Goal: Communication & Community: Participate in discussion

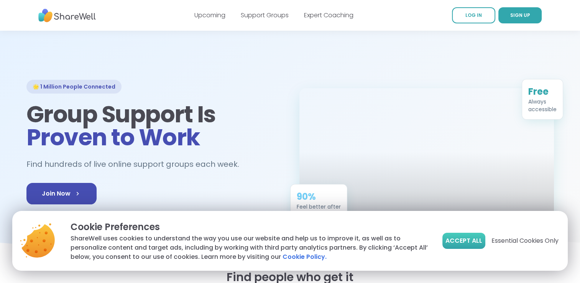
click at [460, 241] on span "Accept All" at bounding box center [464, 240] width 37 height 9
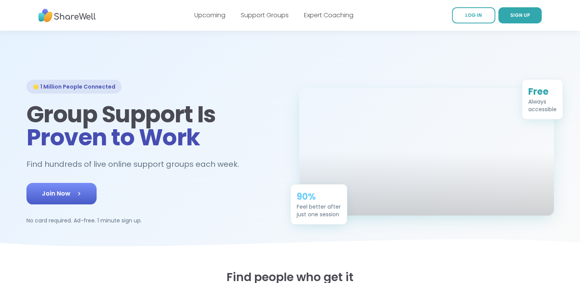
click at [69, 194] on span "Join Now" at bounding box center [62, 193] width 40 height 9
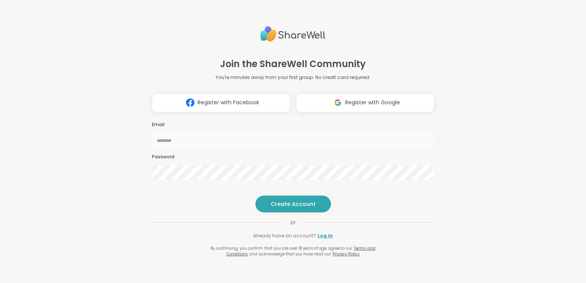
click at [221, 132] on input "email" at bounding box center [293, 139] width 282 height 15
type input "**********"
click at [280, 208] on span "Create Account" at bounding box center [293, 204] width 45 height 8
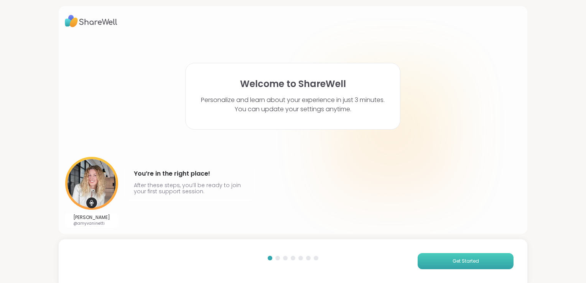
click at [453, 262] on span "Get Started" at bounding box center [466, 261] width 26 height 7
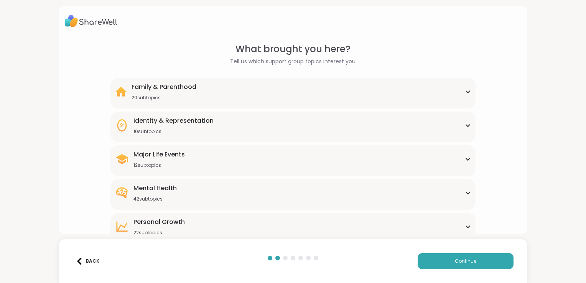
click at [465, 193] on icon at bounding box center [468, 193] width 6 height 4
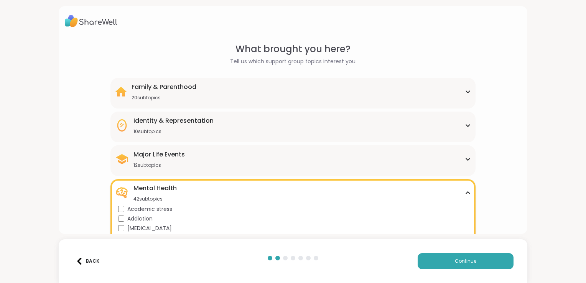
click at [460, 195] on div "Mental Health 42 subtopics" at bounding box center [293, 193] width 356 height 18
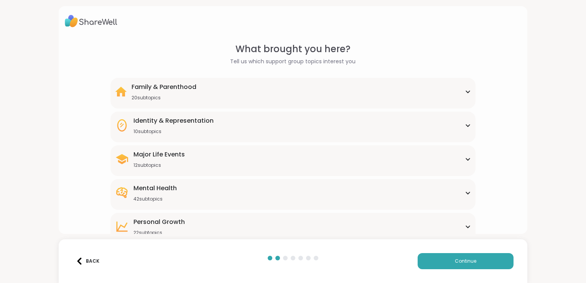
click at [465, 226] on icon at bounding box center [468, 227] width 6 height 4
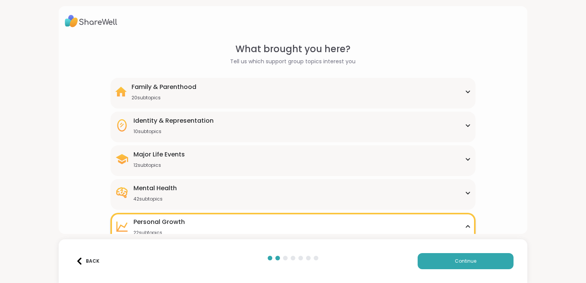
click at [466, 226] on icon at bounding box center [467, 227] width 3 height 2
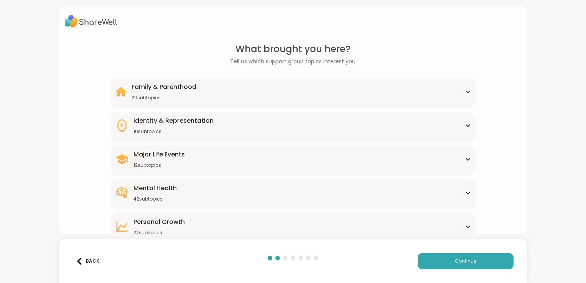
click at [465, 160] on icon at bounding box center [468, 159] width 6 height 4
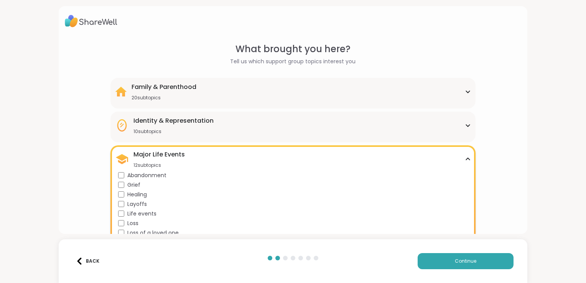
click at [462, 128] on div "Identity & Representation 10 subtopics" at bounding box center [293, 125] width 356 height 18
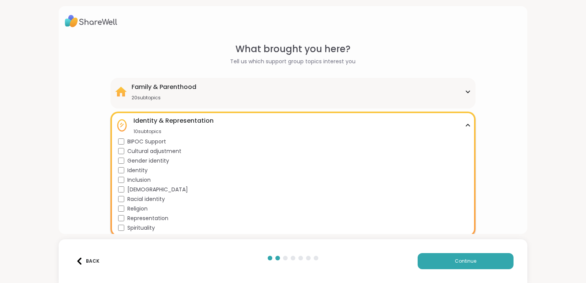
click at [465, 127] on icon at bounding box center [468, 126] width 6 height 4
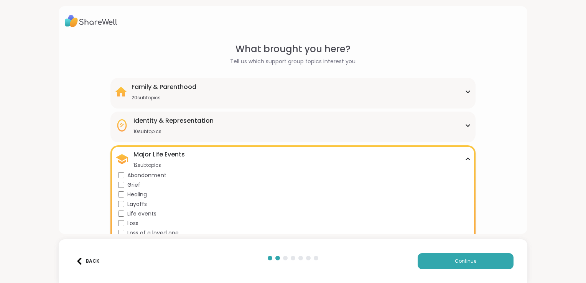
click at [585, 166] on html "What brought you here? Tell us which support group topics interest you Family &…" at bounding box center [293, 141] width 586 height 283
drag, startPoint x: 506, startPoint y: 214, endPoint x: 504, endPoint y: 163, distance: 51.1
click at [504, 163] on div "What brought you here? Tell us which support group topics interest you Family &…" at bounding box center [293, 233] width 456 height 382
click at [550, 160] on div "What brought you here? Tell us which support group topics interest you Family &…" at bounding box center [293, 141] width 586 height 283
click at [465, 157] on icon at bounding box center [468, 159] width 6 height 4
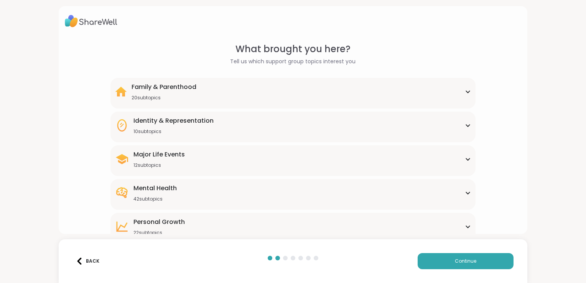
click at [202, 157] on div "Major Life Events 12 subtopics" at bounding box center [293, 159] width 356 height 18
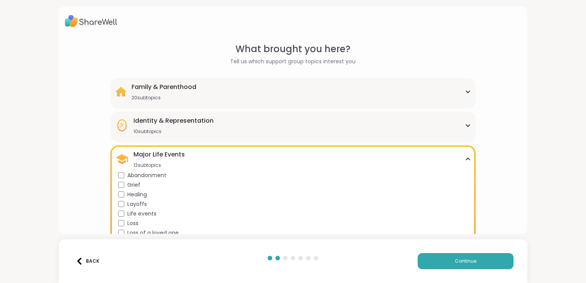
click at [465, 159] on icon at bounding box center [468, 159] width 6 height 4
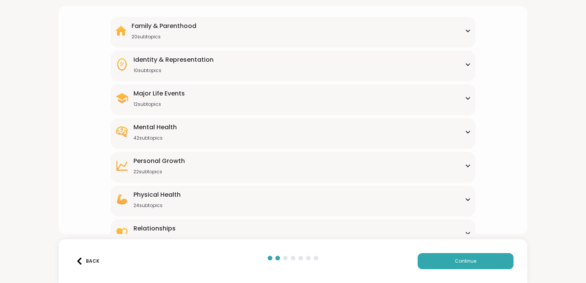
scroll to position [77, 0]
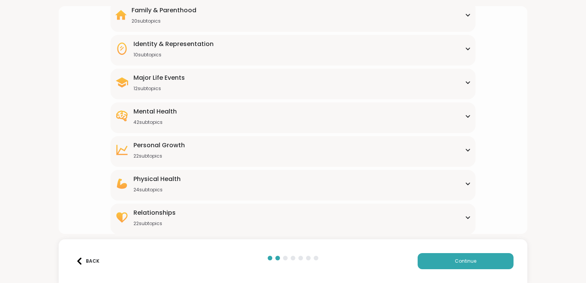
click at [465, 82] on icon at bounding box center [468, 83] width 6 height 4
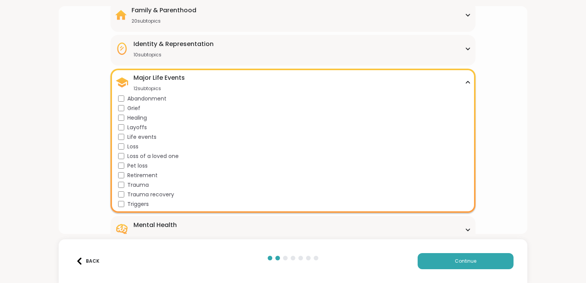
click at [466, 82] on icon at bounding box center [467, 82] width 3 height 2
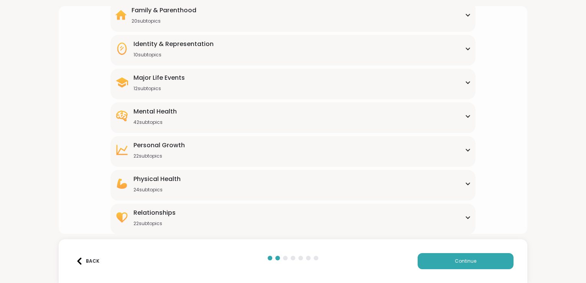
click at [465, 183] on icon at bounding box center [468, 184] width 6 height 4
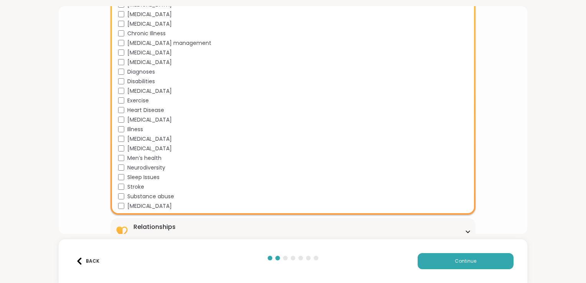
scroll to position [292, 0]
click at [137, 25] on span "Cancer" at bounding box center [149, 24] width 44 height 8
click at [455, 260] on span "Continue" at bounding box center [465, 261] width 21 height 7
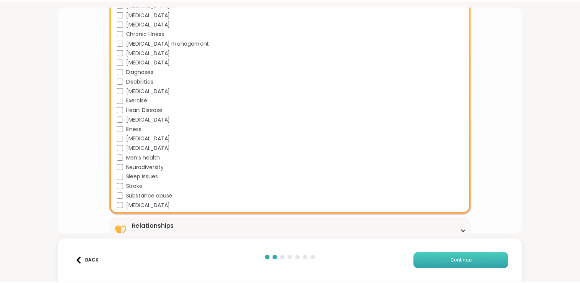
scroll to position [0, 0]
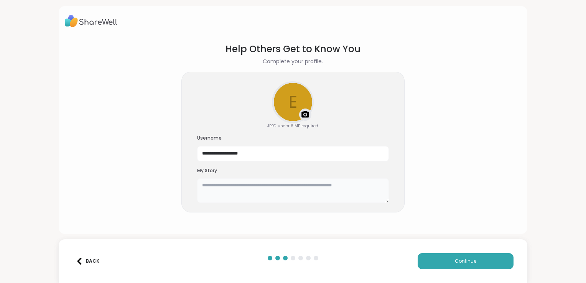
click at [292, 190] on textarea at bounding box center [293, 190] width 192 height 25
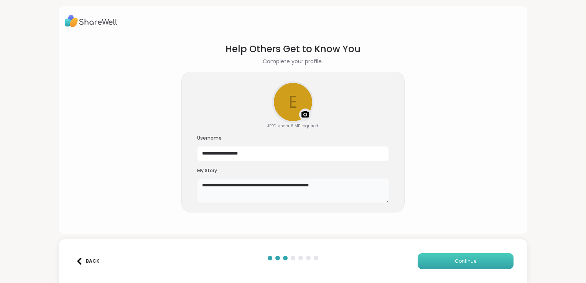
type textarea "**********"
click at [454, 265] on button "Continue" at bounding box center [466, 261] width 96 height 16
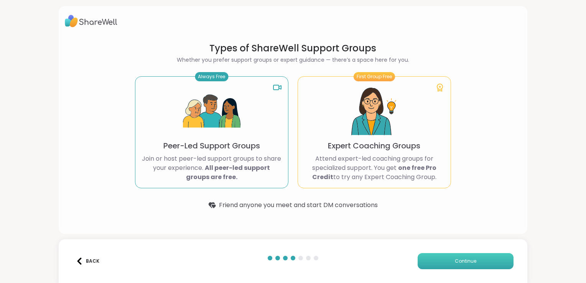
click at [462, 262] on span "Continue" at bounding box center [465, 261] width 21 height 7
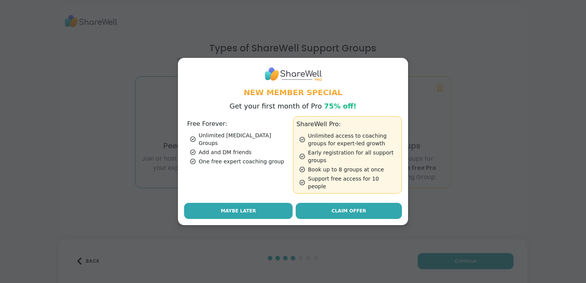
click at [255, 206] on button "Maybe Later" at bounding box center [238, 211] width 109 height 16
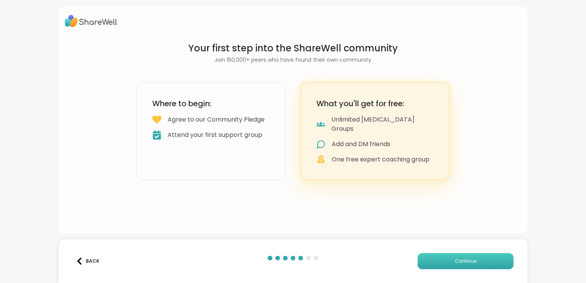
click at [456, 262] on span "Continue" at bounding box center [465, 261] width 21 height 7
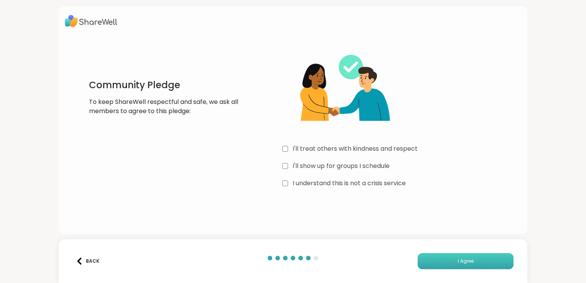
click at [444, 260] on button "I Agree" at bounding box center [466, 261] width 96 height 16
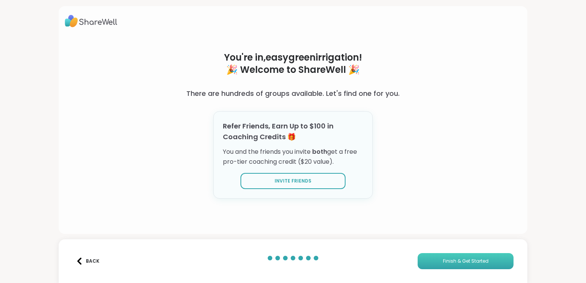
click at [455, 262] on span "Finish & Get Started" at bounding box center [466, 261] width 46 height 7
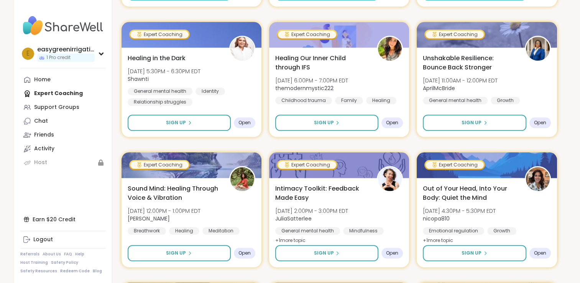
scroll to position [798, 0]
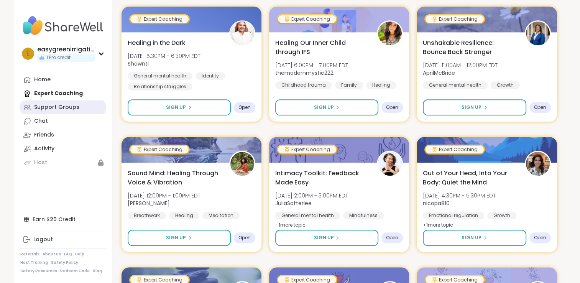
click at [52, 109] on div "Support Groups" at bounding box center [56, 108] width 45 height 8
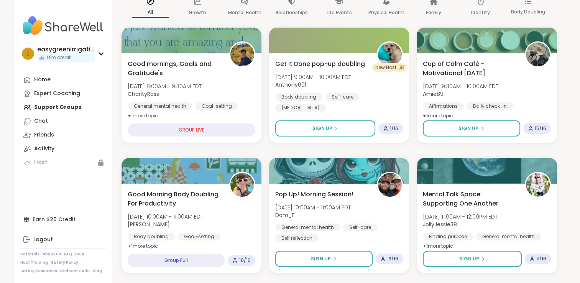
scroll to position [123, 0]
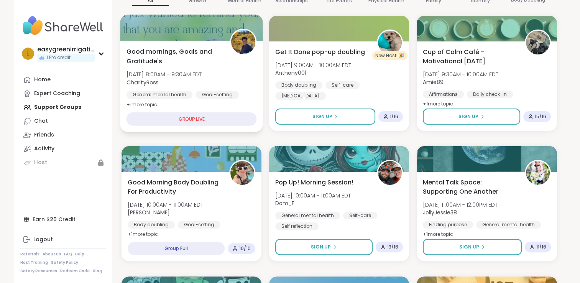
click at [209, 118] on div "GROUP LIVE" at bounding box center [191, 118] width 130 height 13
click at [185, 120] on div "GROUP LIVE" at bounding box center [191, 118] width 130 height 13
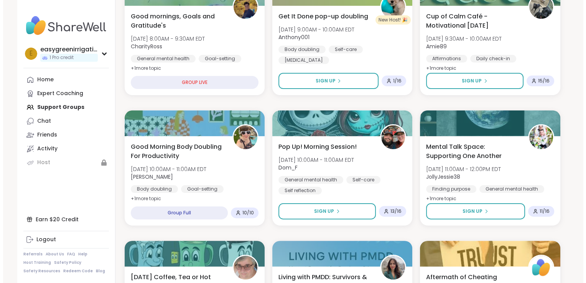
scroll to position [133, 0]
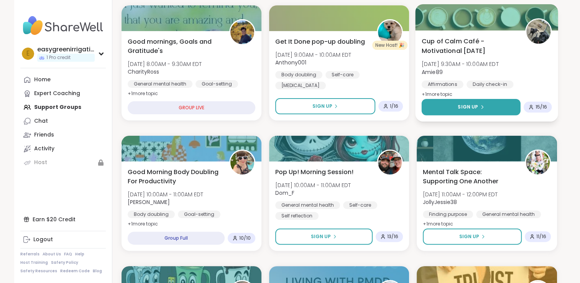
click at [472, 107] on span "Sign Up" at bounding box center [468, 107] width 20 height 7
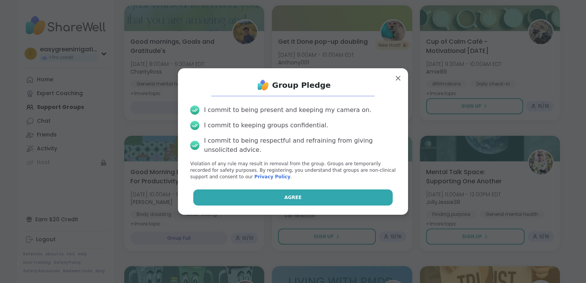
click at [288, 196] on span "Agree" at bounding box center [293, 197] width 17 height 7
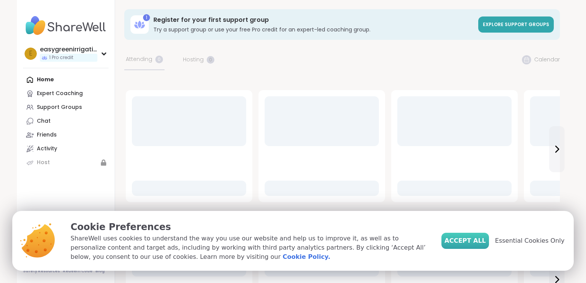
click at [466, 242] on span "Accept All" at bounding box center [465, 240] width 41 height 9
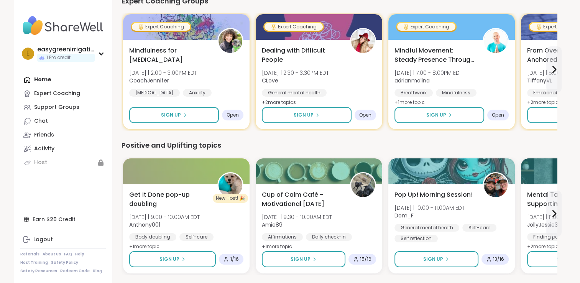
scroll to position [97, 0]
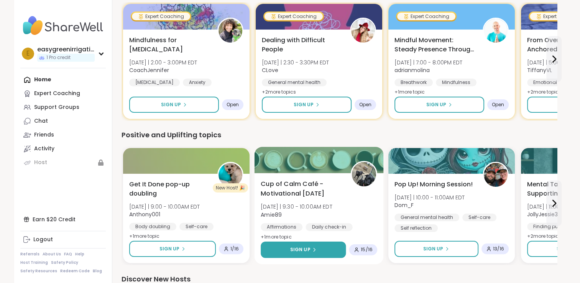
click at [306, 249] on span "Sign Up" at bounding box center [300, 249] width 20 height 7
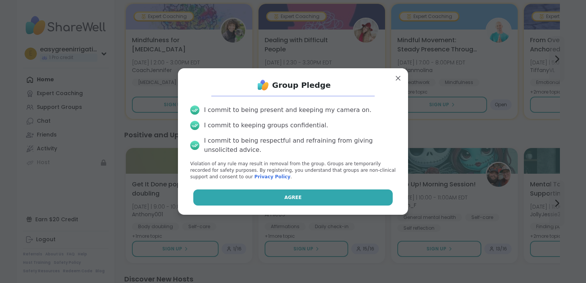
click at [293, 197] on span "Agree" at bounding box center [293, 197] width 17 height 7
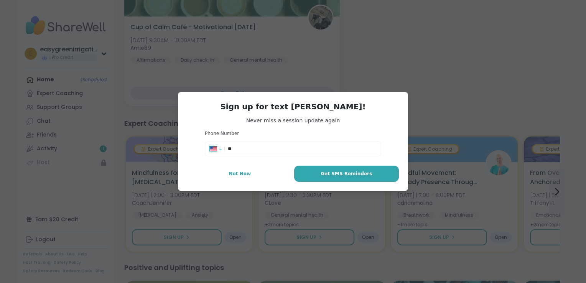
click at [216, 148] on select "**********" at bounding box center [218, 150] width 17 height 8
select select "**"
click at [210, 146] on select "**********" at bounding box center [218, 150] width 17 height 8
type input "**********"
click at [331, 174] on span "Get SMS Reminders" at bounding box center [346, 173] width 51 height 7
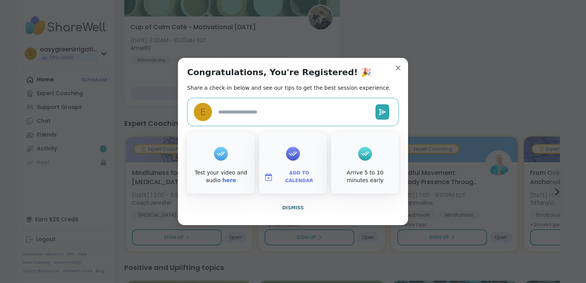
click at [288, 110] on textarea at bounding box center [293, 112] width 157 height 14
type textarea "*"
type textarea "**"
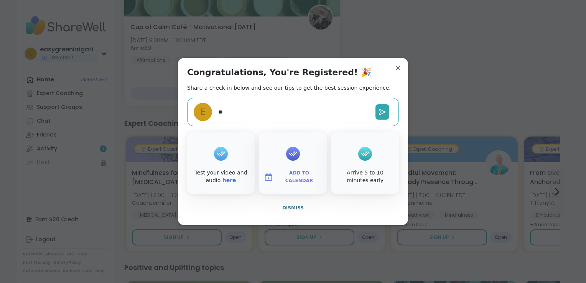
type textarea "*"
type textarea "***"
type textarea "*"
type textarea "****"
type textarea "*"
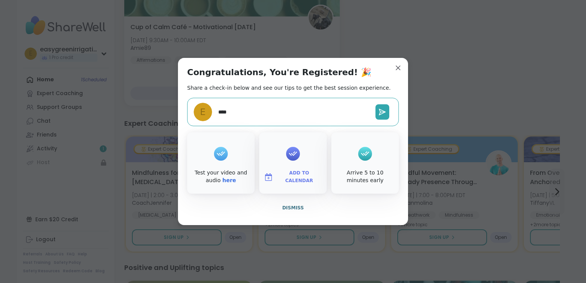
type textarea "*****"
type textarea "*"
type textarea "******"
type textarea "*"
type textarea "*******"
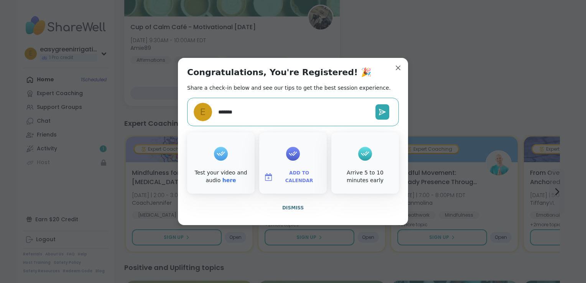
type textarea "*"
type textarea "********"
type textarea "*"
type textarea "*********"
type textarea "*"
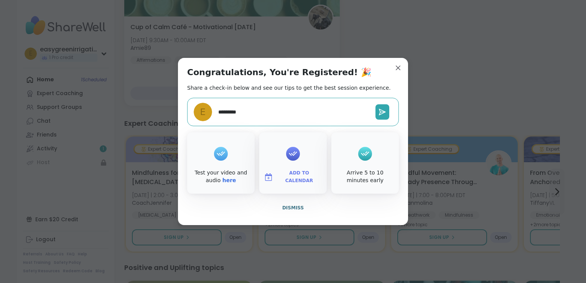
type textarea "**********"
type textarea "*"
type textarea "**********"
type textarea "*"
type textarea "**********"
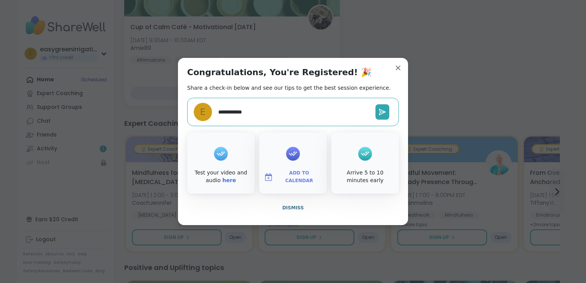
type textarea "*"
type textarea "**********"
type textarea "*"
type textarea "**********"
click at [379, 111] on icon at bounding box center [383, 112] width 8 height 8
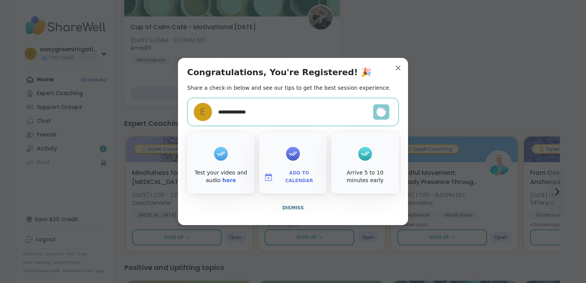
type textarea "*"
click at [222, 181] on link "here" at bounding box center [229, 180] width 14 height 6
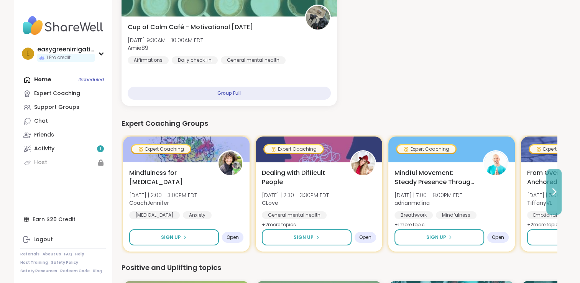
click at [555, 190] on icon at bounding box center [554, 192] width 3 height 6
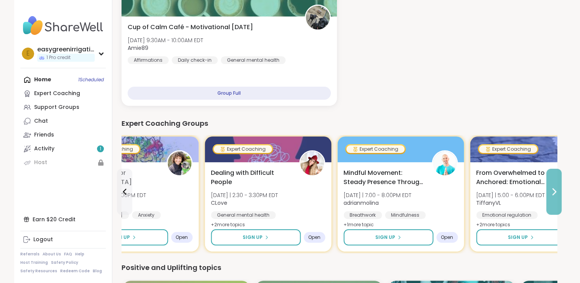
click at [555, 190] on icon at bounding box center [554, 192] width 3 height 6
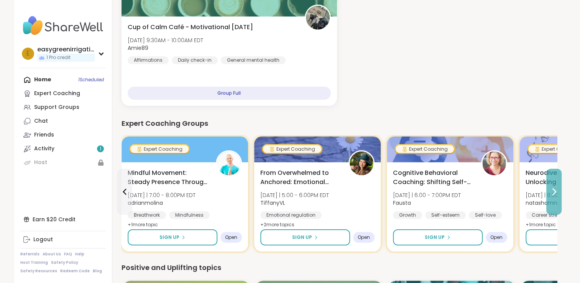
click at [555, 190] on icon at bounding box center [554, 192] width 3 height 6
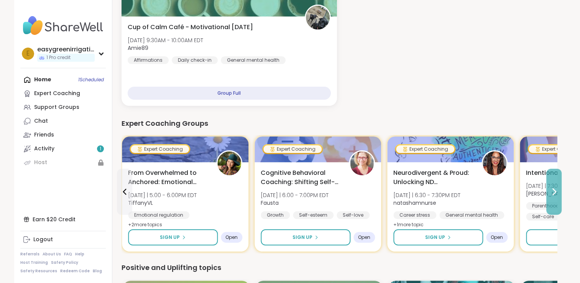
click at [555, 190] on icon at bounding box center [554, 192] width 3 height 6
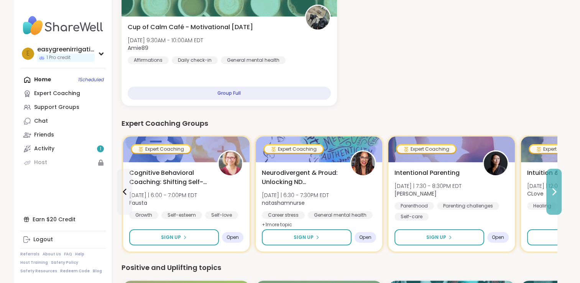
click at [555, 190] on icon at bounding box center [554, 192] width 3 height 6
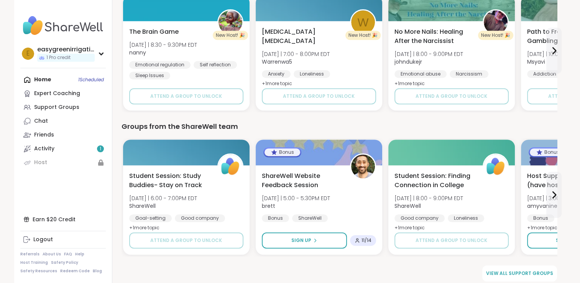
scroll to position [532, 0]
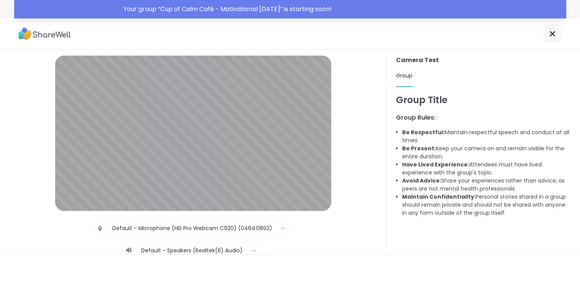
click at [359, 11] on div "Your group “ Cup of Calm Café - Motivational Monday ” is starting soon!" at bounding box center [343, 9] width 438 height 9
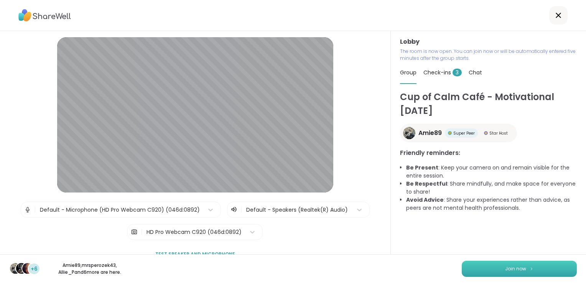
click at [511, 268] on span "Join now" at bounding box center [515, 268] width 21 height 7
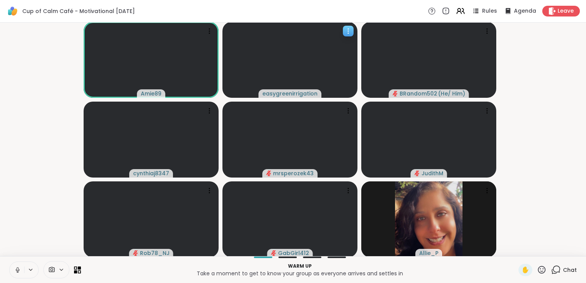
click at [304, 94] on span "easygreenirrigation" at bounding box center [289, 94] width 55 height 8
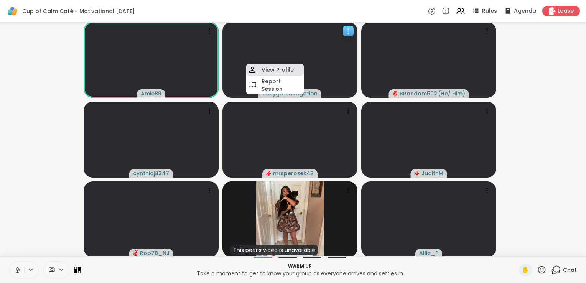
click at [282, 74] on h4 "View Profile" at bounding box center [278, 70] width 32 height 8
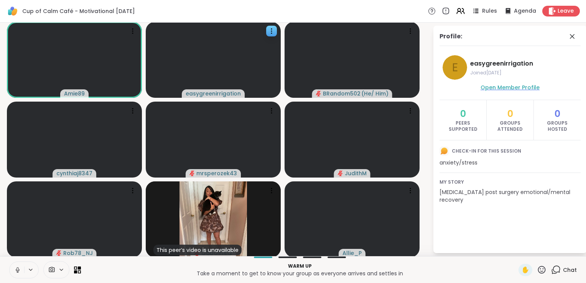
click at [497, 87] on span "Open Member Profile" at bounding box center [510, 88] width 59 height 8
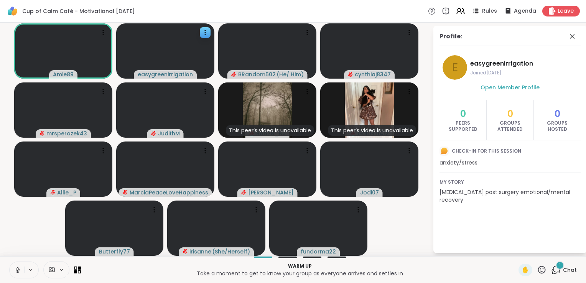
click at [516, 87] on span "Open Member Profile" at bounding box center [510, 88] width 59 height 8
click at [553, 271] on icon at bounding box center [556, 270] width 10 height 10
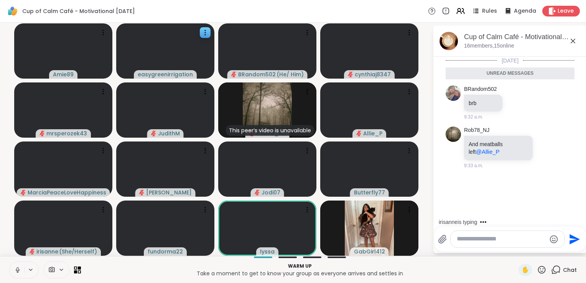
click at [574, 41] on icon at bounding box center [572, 40] width 9 height 9
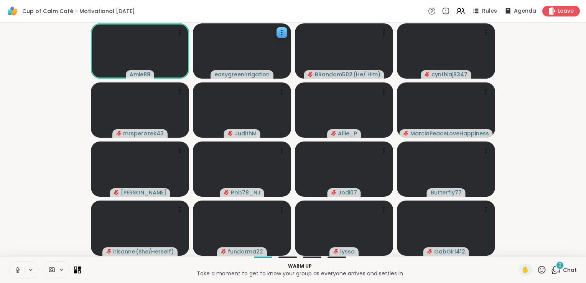
click at [556, 269] on div "2" at bounding box center [560, 265] width 8 height 8
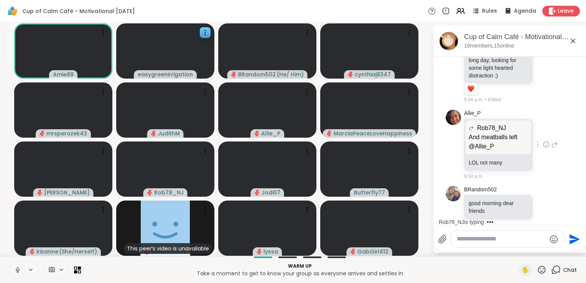
scroll to position [193, 0]
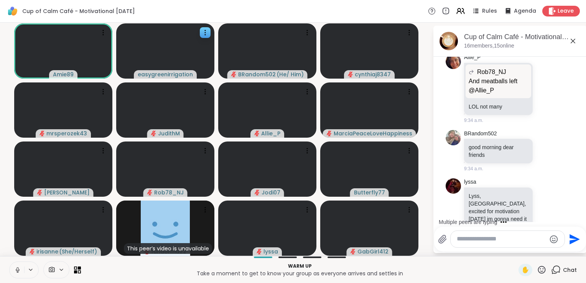
click at [572, 42] on icon at bounding box center [572, 40] width 9 height 9
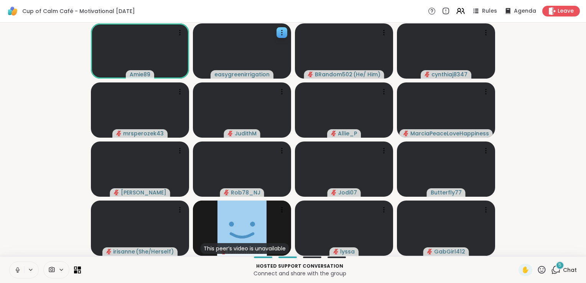
click at [551, 269] on icon at bounding box center [556, 270] width 10 height 10
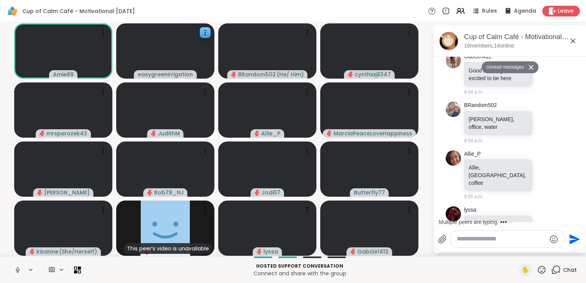
scroll to position [512, 0]
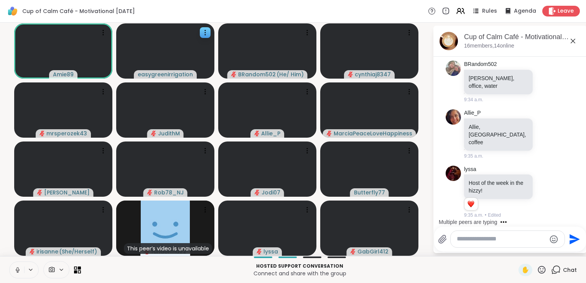
click at [572, 42] on icon at bounding box center [573, 41] width 5 height 5
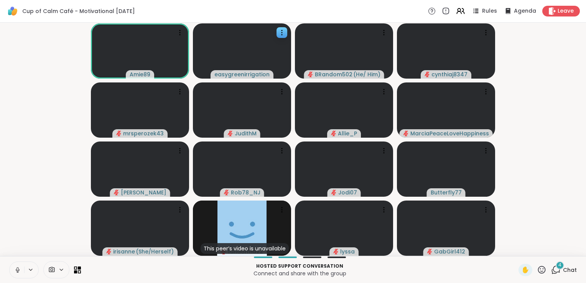
click at [16, 271] on icon at bounding box center [18, 270] width 4 height 2
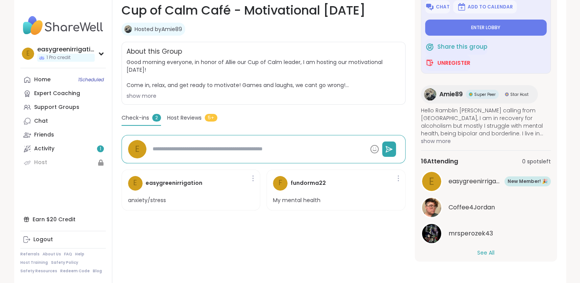
scroll to position [58, 0]
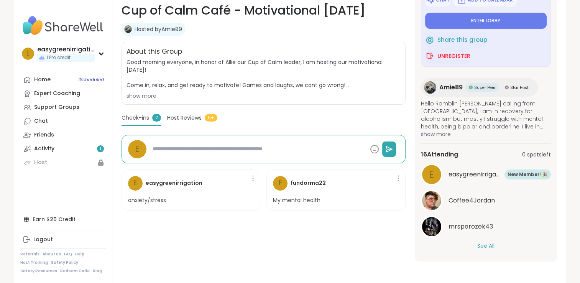
click at [483, 246] on button "See All" at bounding box center [486, 246] width 17 height 8
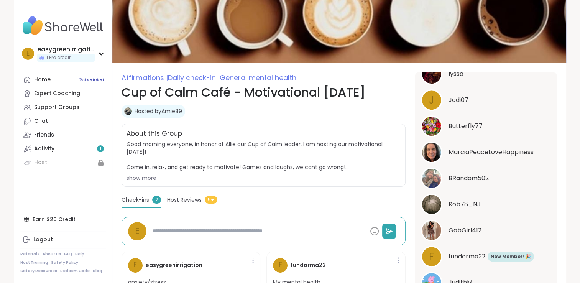
scroll to position [0, 0]
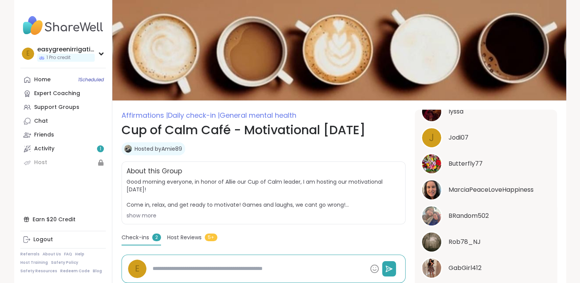
type textarea "*"
click at [189, 239] on span "Host Reviews" at bounding box center [184, 238] width 35 height 8
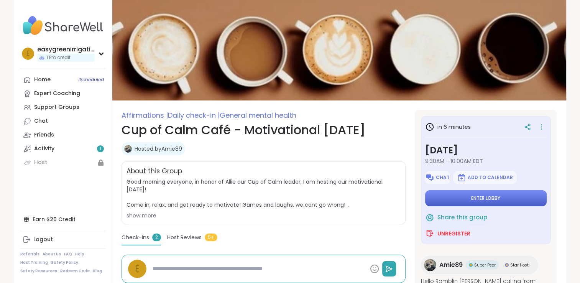
click at [489, 198] on span "Enter lobby" at bounding box center [485, 198] width 29 height 6
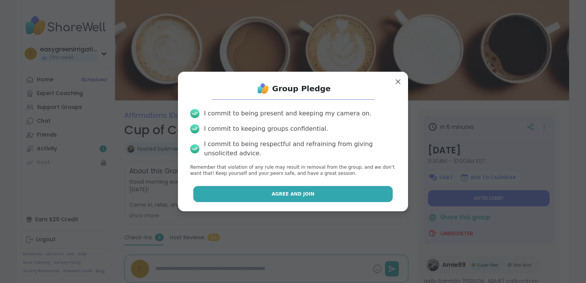
click at [344, 191] on button "Agree and Join" at bounding box center [293, 194] width 200 height 16
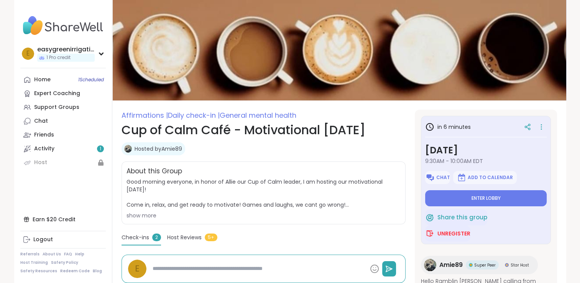
type textarea "*"
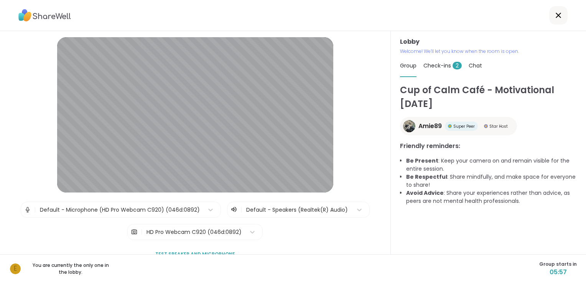
click at [403, 124] on img at bounding box center [409, 126] width 12 height 12
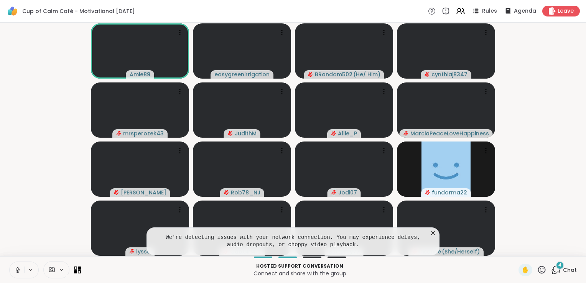
click at [17, 270] on icon at bounding box center [17, 270] width 7 height 7
click at [435, 233] on icon at bounding box center [433, 233] width 8 height 8
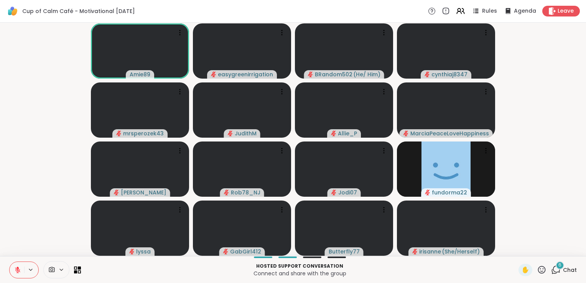
click at [554, 271] on icon at bounding box center [556, 269] width 7 height 7
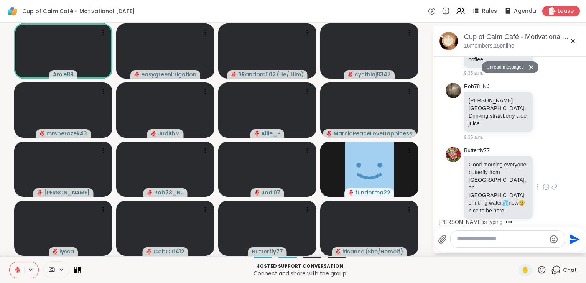
scroll to position [912, 0]
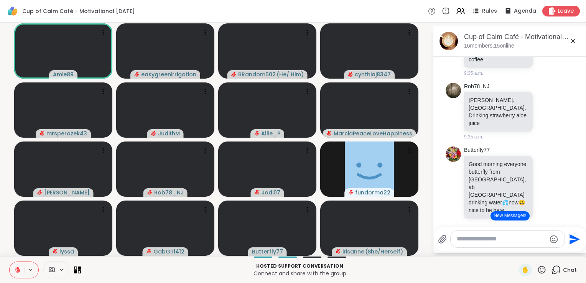
click at [574, 42] on icon at bounding box center [573, 41] width 5 height 5
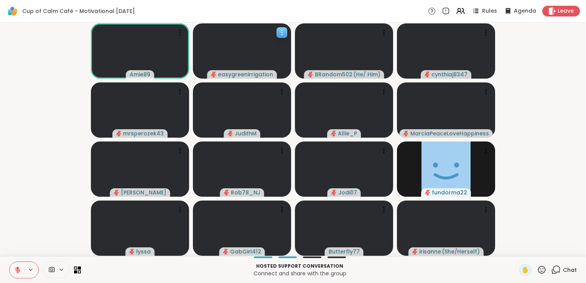
click at [281, 34] on icon at bounding box center [282, 33] width 8 height 8
click at [284, 5] on div "Cup of Calm Café - Motivational Monday Rules Agenda Leave" at bounding box center [293, 11] width 586 height 23
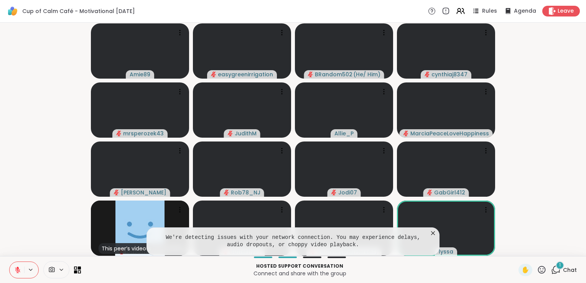
click at [433, 234] on icon at bounding box center [433, 233] width 8 height 8
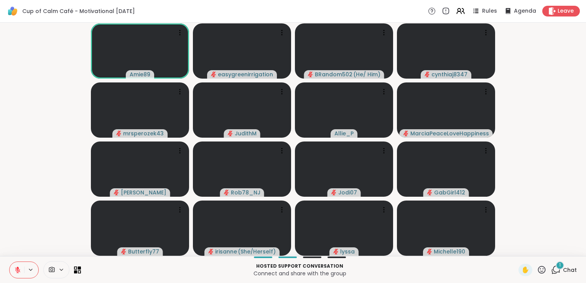
click at [551, 273] on icon at bounding box center [556, 270] width 10 height 10
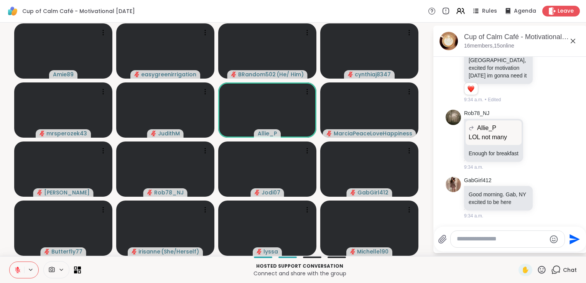
scroll to position [0, 0]
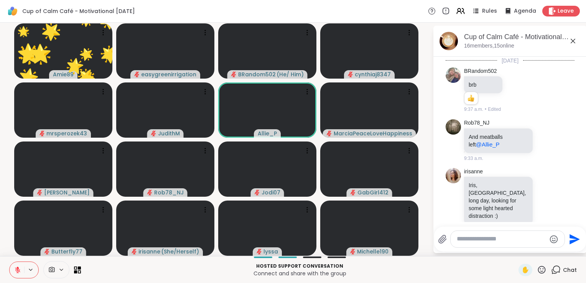
click at [572, 42] on icon at bounding box center [573, 41] width 5 height 5
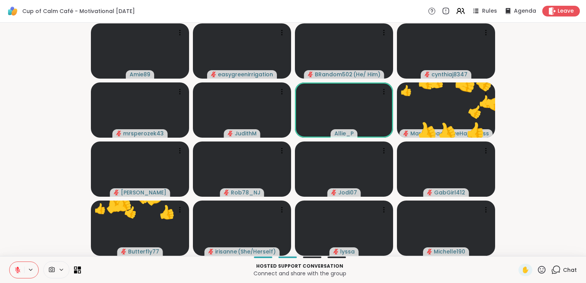
click at [514, 182] on video-player-container "Amie89 easygreenirrigation BRandom502 ( He/ Him ) cynthiaj8347 mrsperozek43 Jud…" at bounding box center [293, 139] width 577 height 227
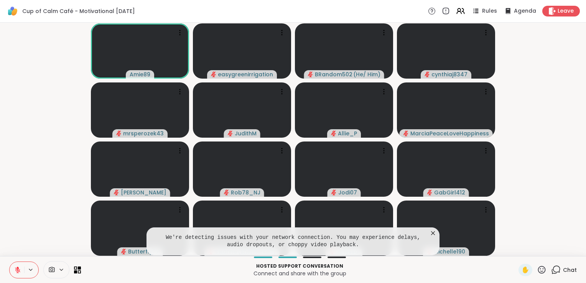
click at [432, 233] on icon at bounding box center [433, 233] width 8 height 8
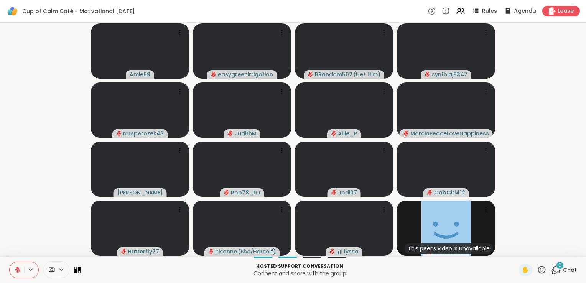
click at [556, 269] on div "2" at bounding box center [560, 265] width 8 height 8
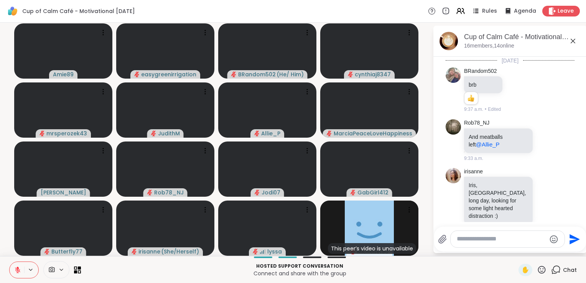
scroll to position [1331, 0]
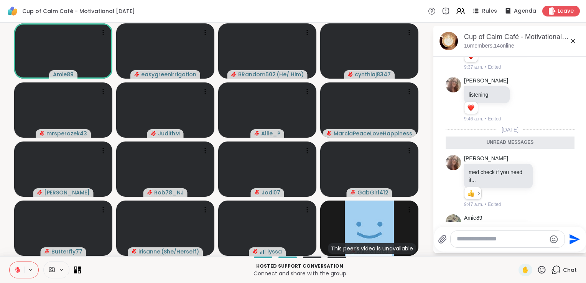
click at [574, 40] on icon at bounding box center [572, 40] width 9 height 9
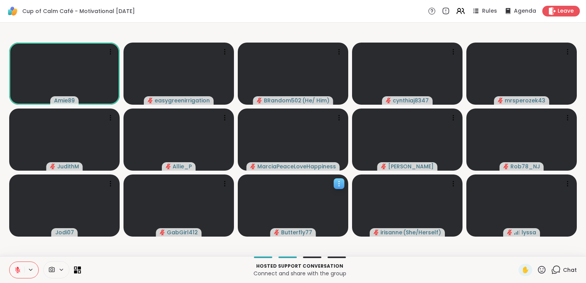
click at [340, 185] on icon at bounding box center [339, 184] width 8 height 8
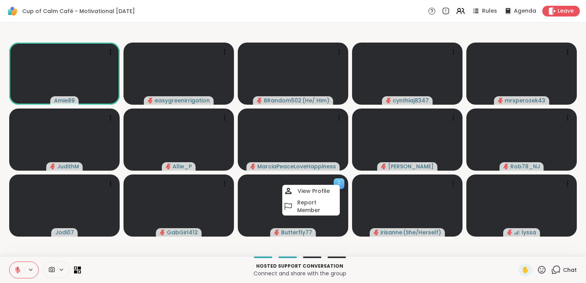
click at [340, 185] on icon at bounding box center [339, 184] width 8 height 8
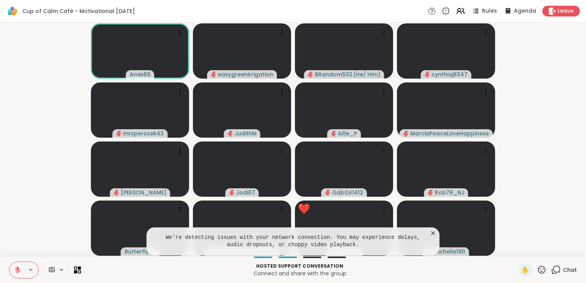
click at [433, 233] on icon at bounding box center [433, 233] width 8 height 8
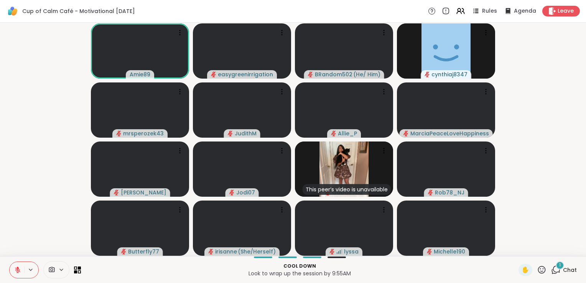
click at [18, 269] on icon at bounding box center [17, 268] width 2 height 3
click at [18, 267] on icon at bounding box center [17, 270] width 7 height 7
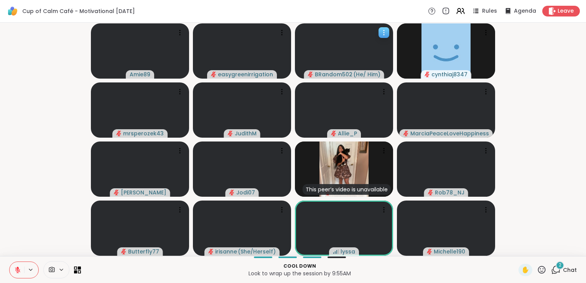
click at [383, 31] on icon at bounding box center [384, 33] width 8 height 8
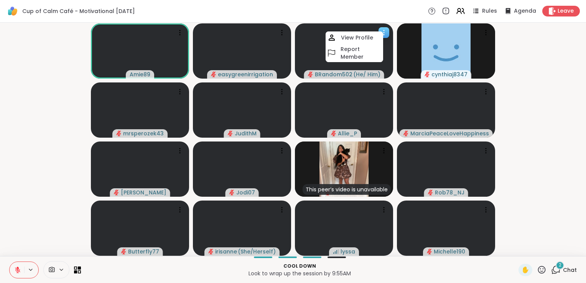
click at [383, 31] on icon at bounding box center [384, 33] width 8 height 8
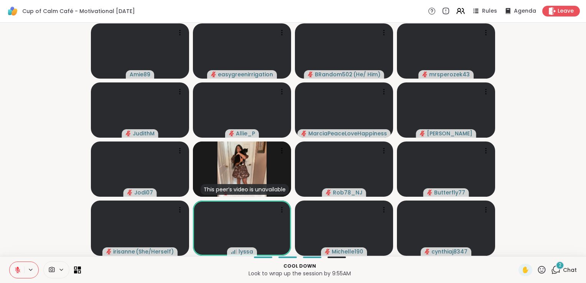
click at [553, 271] on icon at bounding box center [556, 269] width 7 height 7
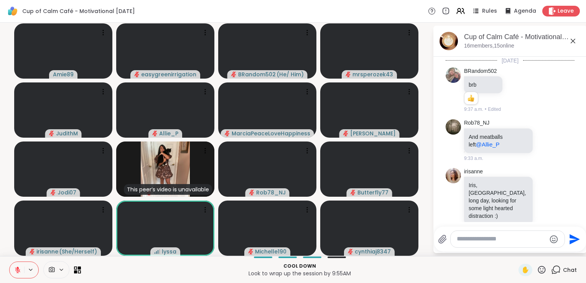
scroll to position [1450, 0]
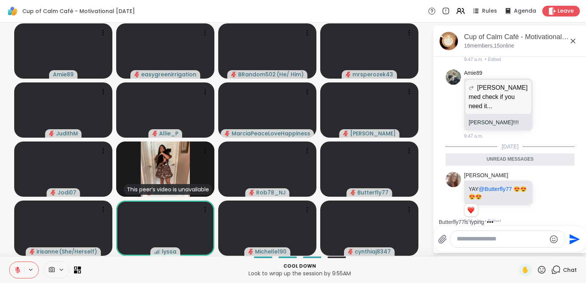
click at [573, 41] on icon at bounding box center [572, 40] width 9 height 9
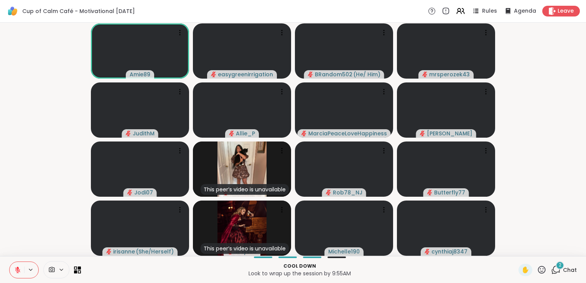
click at [514, 198] on video-player-container "Amie89 easygreenirrigation BRandom502 ( He/ Him ) mrsperozek43 JudithM Allie_P …" at bounding box center [293, 139] width 577 height 227
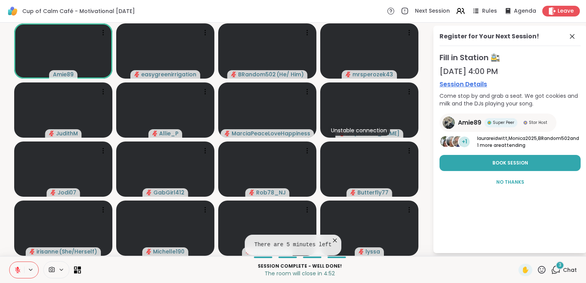
click at [428, 194] on video-player-container "Amie89 easygreenirrigation BRandom502 ( He/ Him ) mrsperozek43 JudithM Allie_P …" at bounding box center [216, 139] width 423 height 227
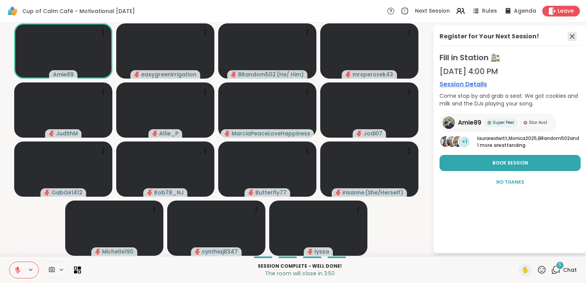
click at [572, 35] on icon at bounding box center [572, 36] width 9 height 9
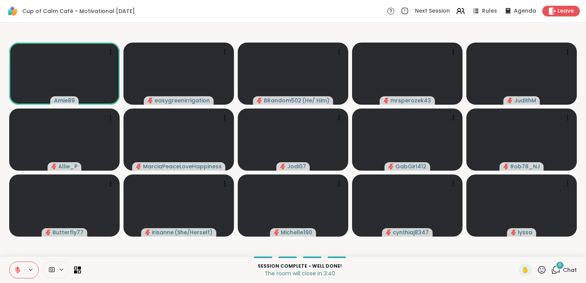
click at [429, 249] on video-player-container "Amie89 easygreenirrigation BRandom502 ( He/ Him ) mrsperozek43 JudithM Allie_P …" at bounding box center [293, 139] width 577 height 227
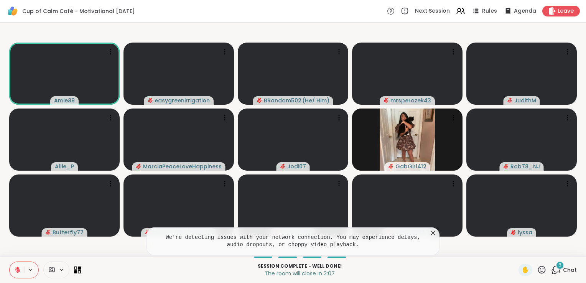
click at [433, 232] on icon at bounding box center [433, 233] width 8 height 8
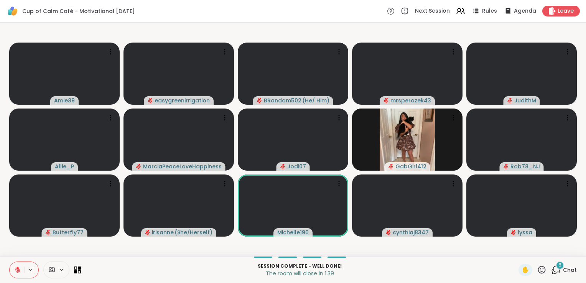
click at [430, 265] on p "Session Complete - well done!" at bounding box center [300, 266] width 428 height 7
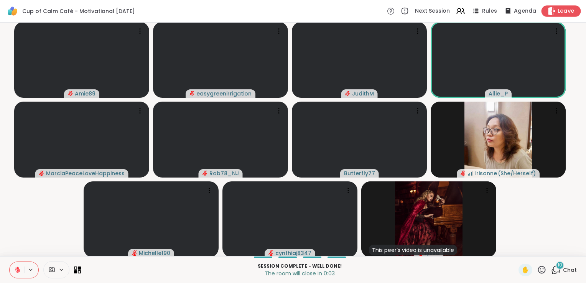
click at [558, 11] on span "Leave" at bounding box center [566, 11] width 17 height 8
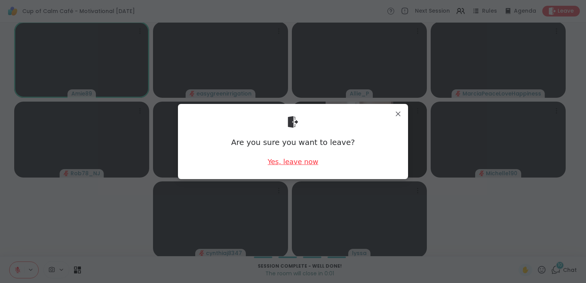
click at [301, 164] on div "Yes, leave now" at bounding box center [293, 162] width 51 height 10
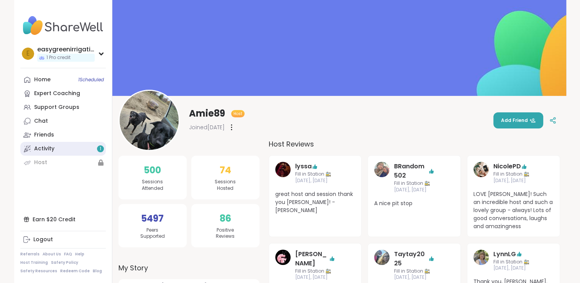
click at [48, 151] on div "Activity 1" at bounding box center [44, 149] width 20 height 8
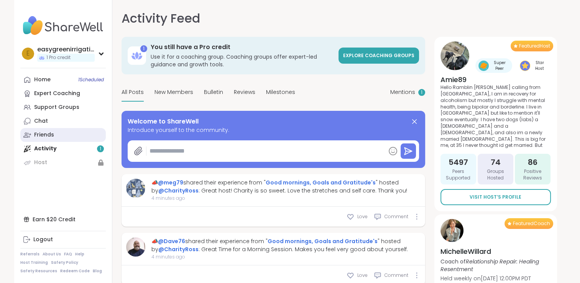
type textarea "*"
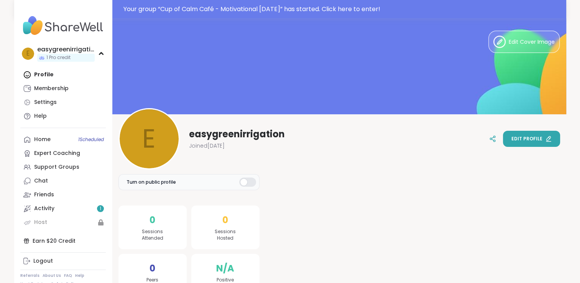
click at [528, 142] on span "Edit profile" at bounding box center [527, 138] width 31 height 7
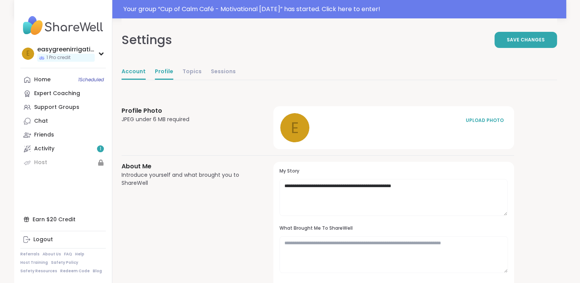
click at [133, 72] on link "Account" at bounding box center [134, 71] width 24 height 15
select select "**"
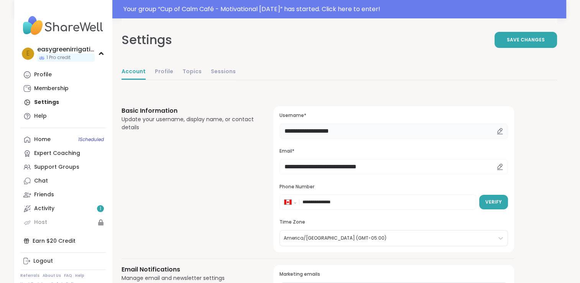
click at [353, 131] on input "**********" at bounding box center [394, 131] width 228 height 15
type input "*"
click at [532, 40] on span "Save Changes" at bounding box center [526, 39] width 38 height 7
click at [365, 135] on input "*****" at bounding box center [394, 131] width 228 height 15
type input "**********"
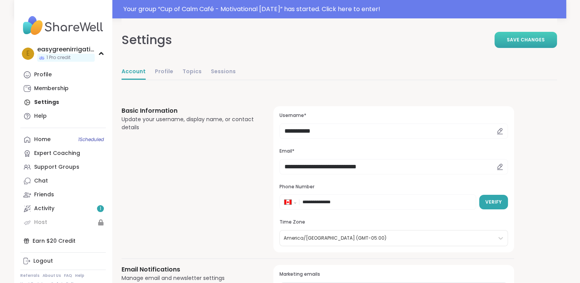
click at [531, 39] on span "Save Changes" at bounding box center [526, 39] width 38 height 7
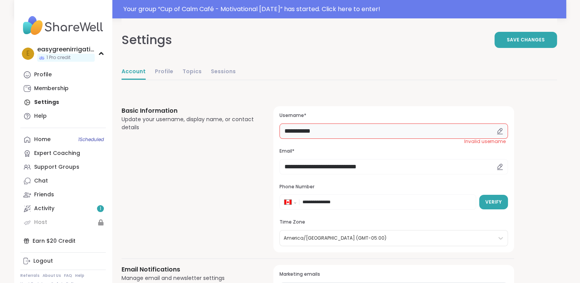
click at [446, 127] on input "**********" at bounding box center [394, 131] width 228 height 15
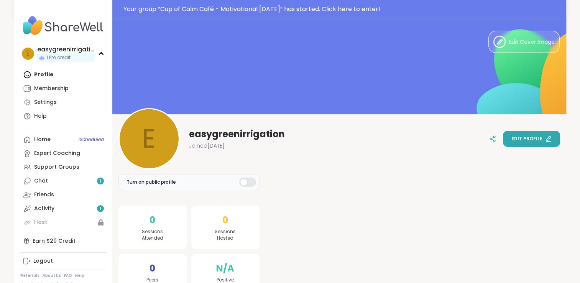
click at [523, 137] on span "Edit profile" at bounding box center [527, 138] width 31 height 7
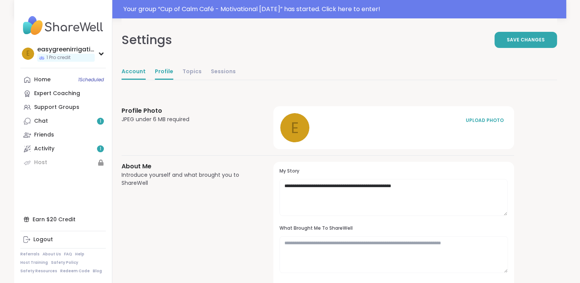
click at [132, 72] on link "Account" at bounding box center [134, 71] width 24 height 15
select select "**"
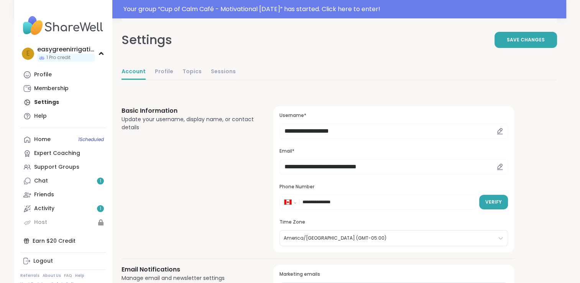
click at [501, 131] on icon at bounding box center [500, 131] width 7 height 7
click at [500, 132] on icon at bounding box center [500, 131] width 7 height 7
click at [384, 135] on input "**********" at bounding box center [394, 131] width 228 height 15
click at [399, 130] on input "**********" at bounding box center [394, 131] width 228 height 15
click at [503, 131] on icon at bounding box center [500, 131] width 7 height 7
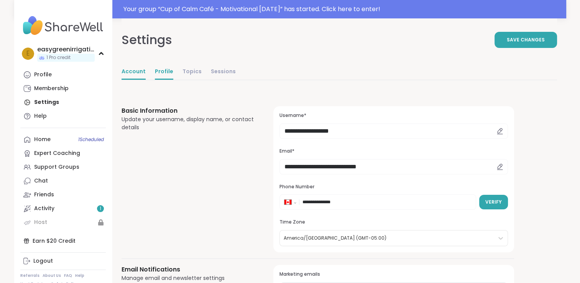
click at [163, 72] on link "Profile" at bounding box center [164, 71] width 18 height 15
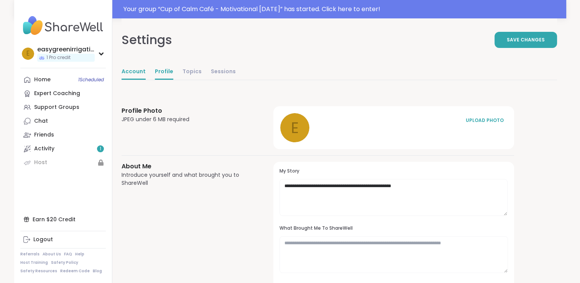
click at [135, 72] on link "Account" at bounding box center [134, 71] width 24 height 15
select select "**"
